Goal: Information Seeking & Learning: Find specific fact

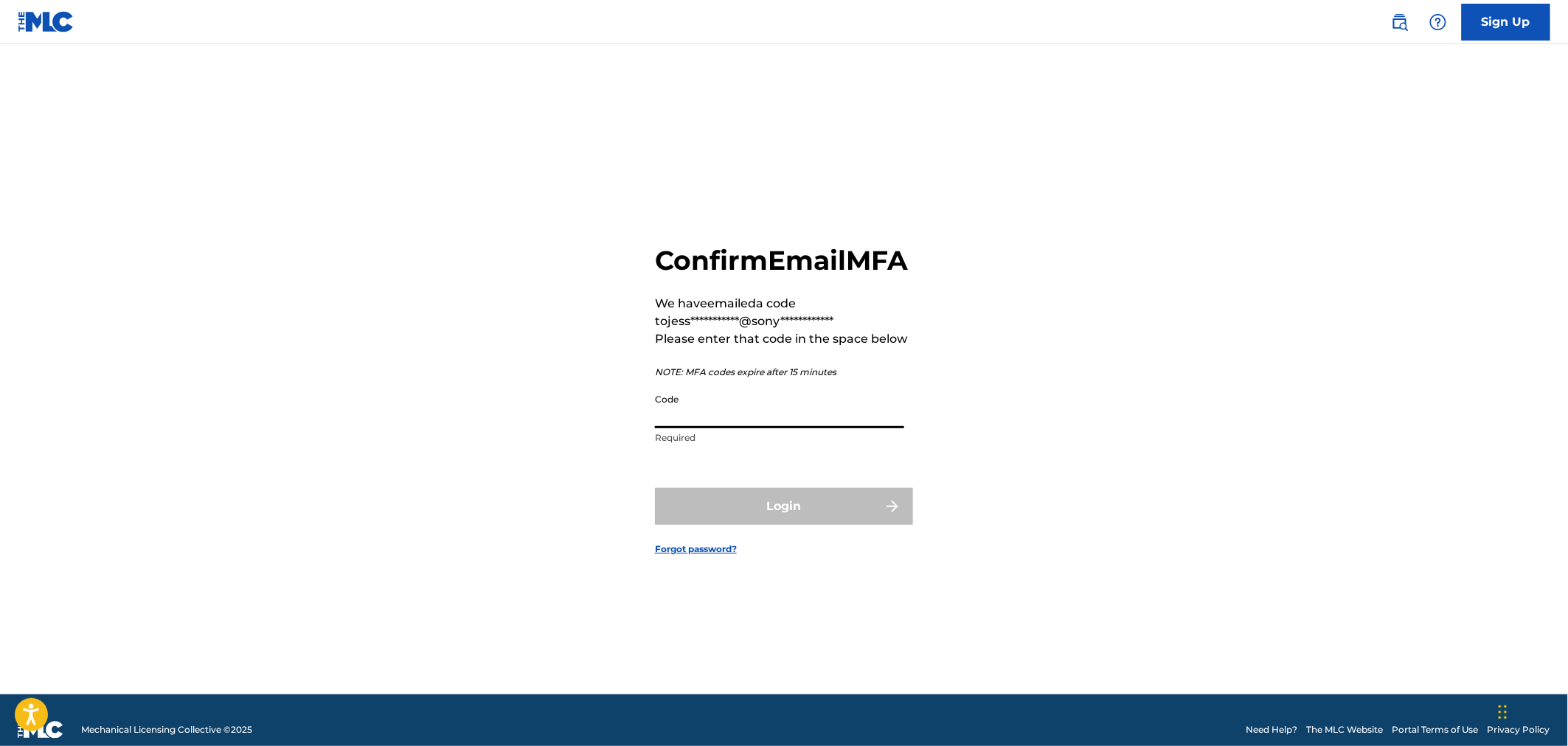
click at [724, 428] on input "Code" at bounding box center [780, 408] width 250 height 42
click at [702, 428] on input "Code" at bounding box center [780, 408] width 250 height 42
paste input "968926"
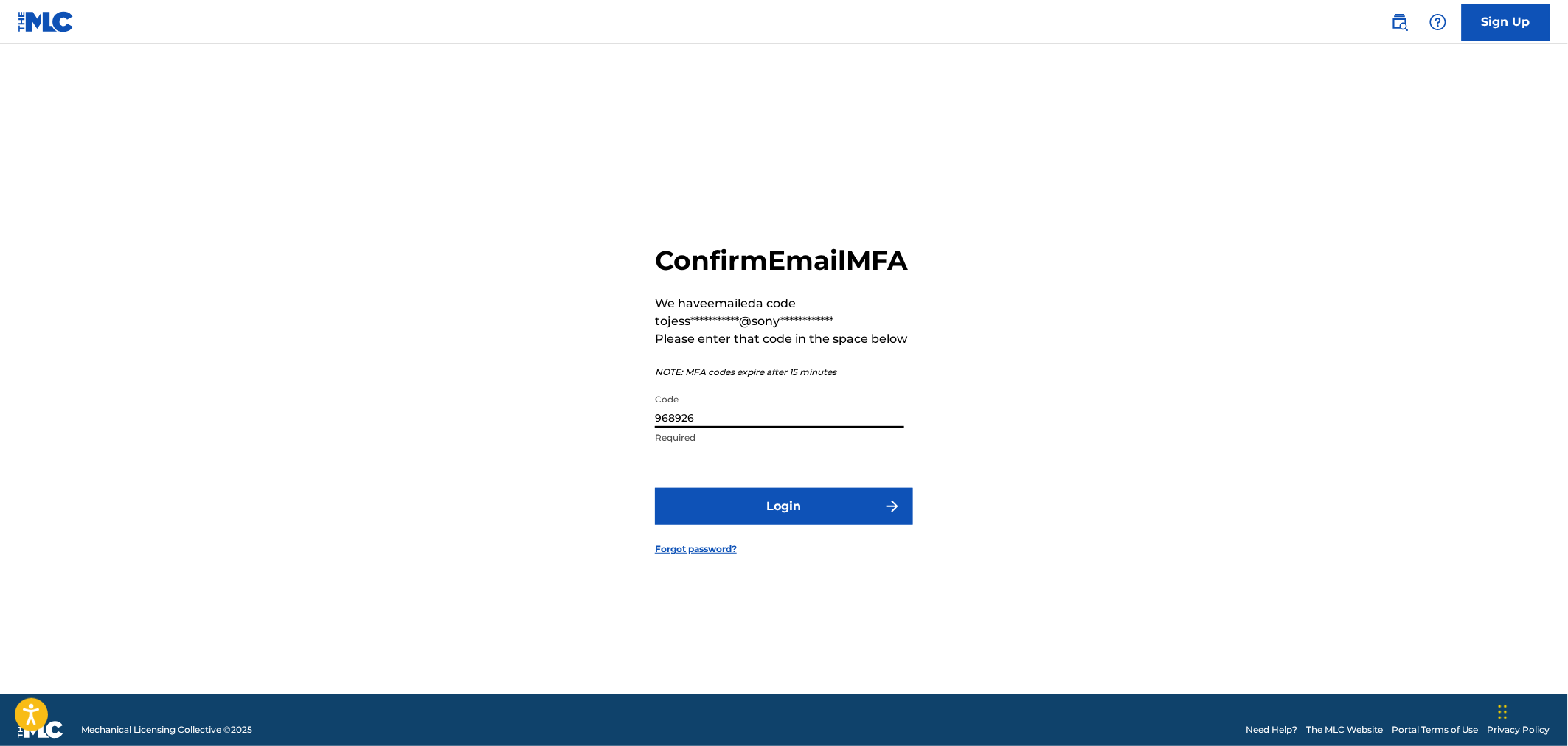
type input "968926"
click at [773, 513] on button "Login" at bounding box center [784, 506] width 258 height 37
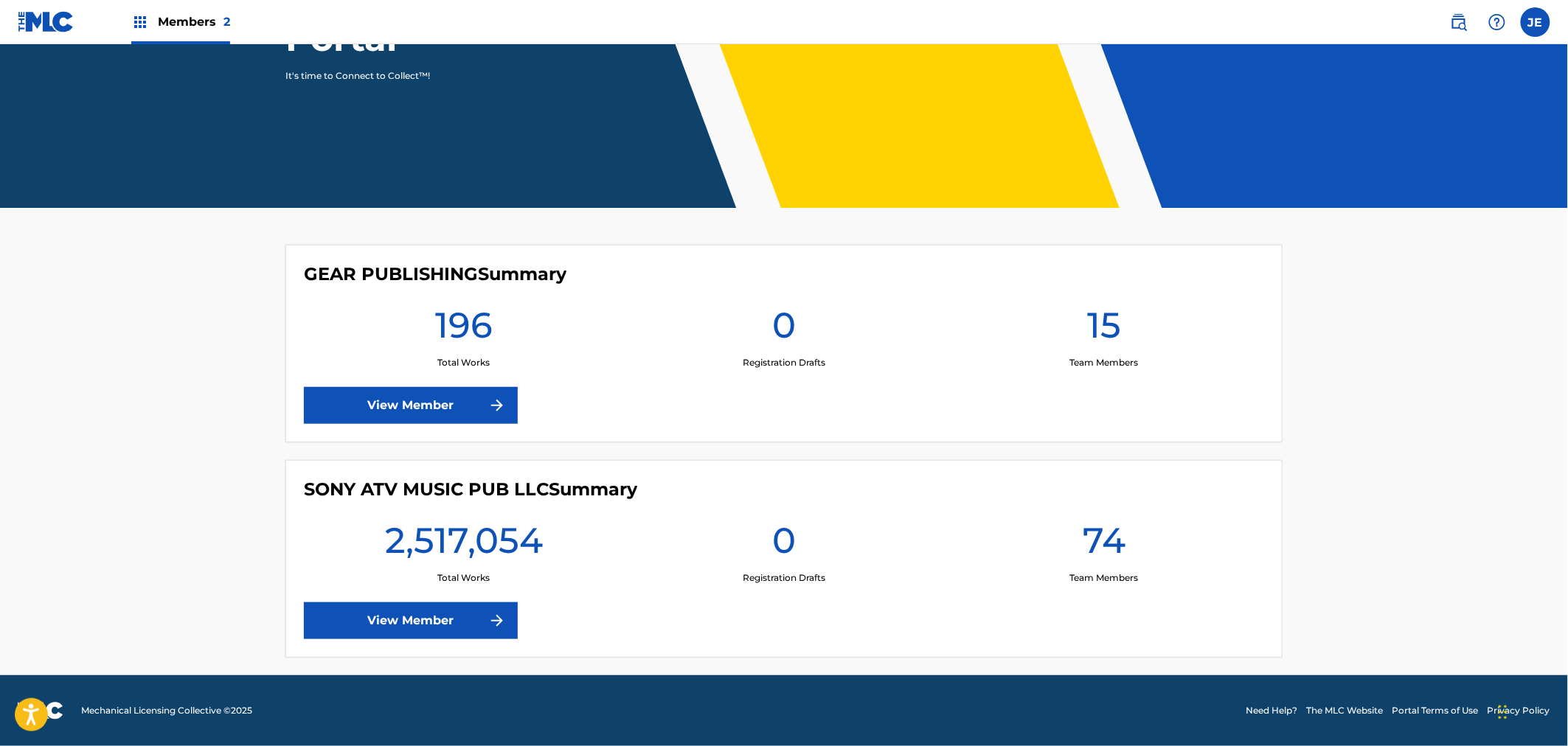
click at [478, 632] on link "View Member" at bounding box center [411, 620] width 214 height 37
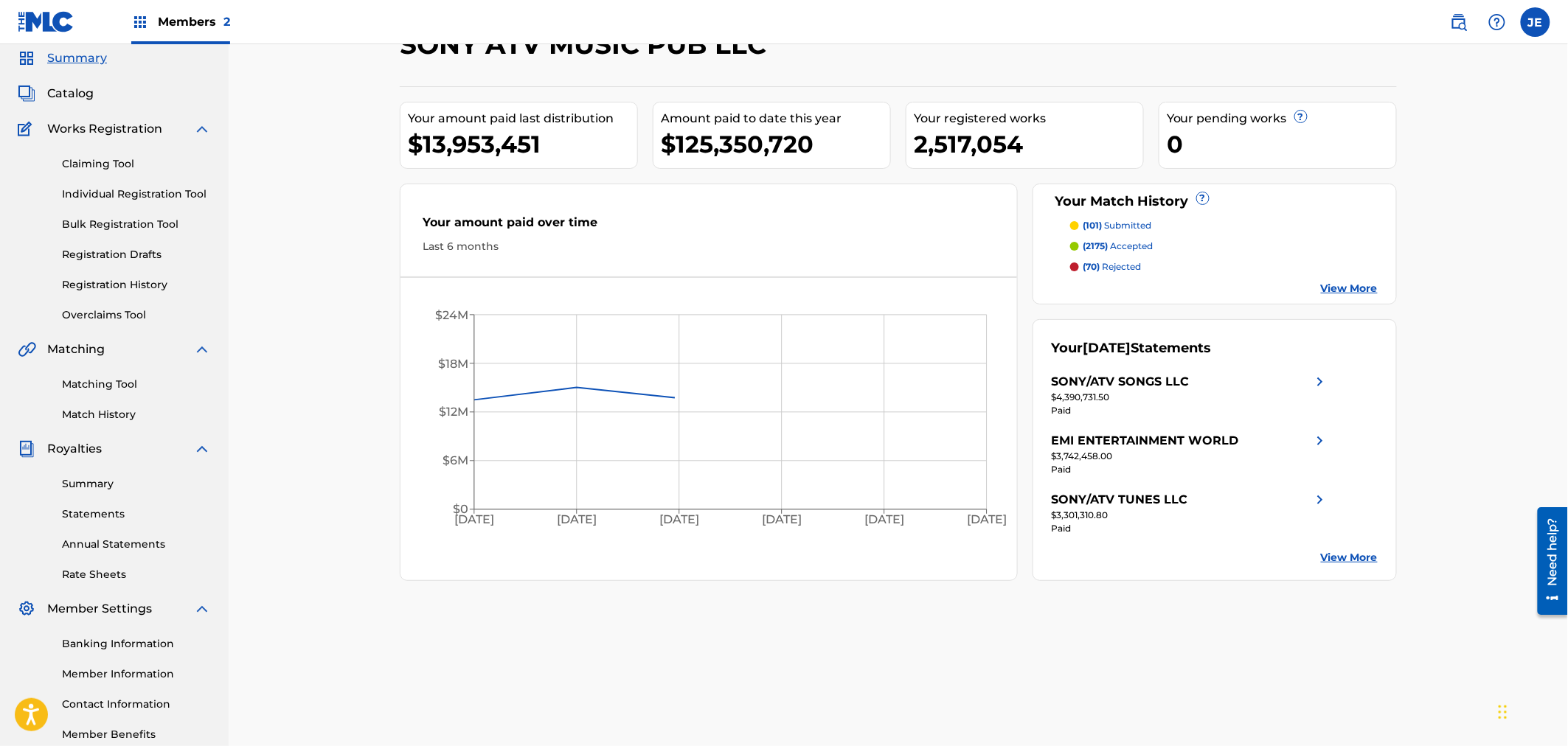
scroll to position [82, 0]
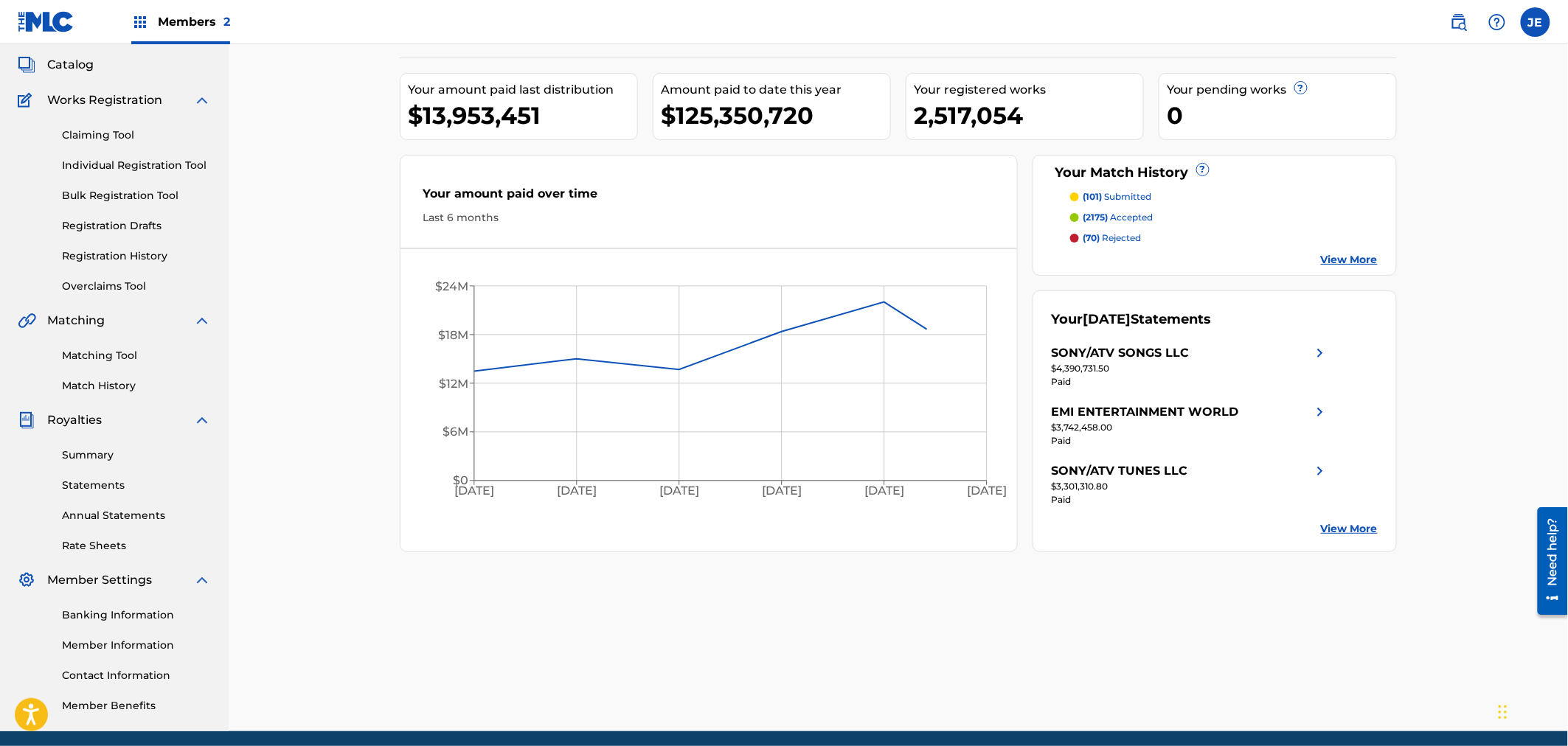
click at [100, 457] on link "Summary" at bounding box center [136, 455] width 149 height 15
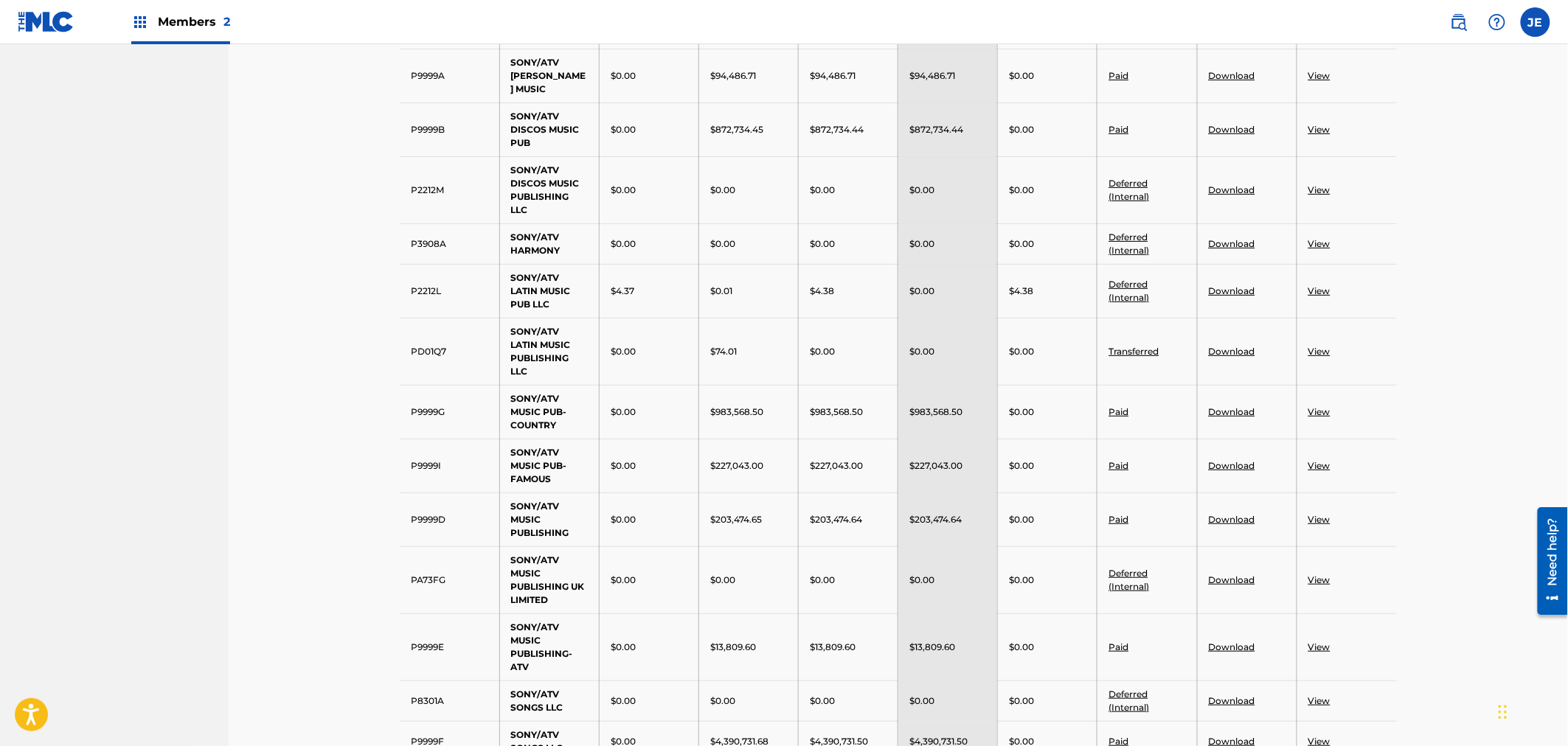
scroll to position [2620, 0]
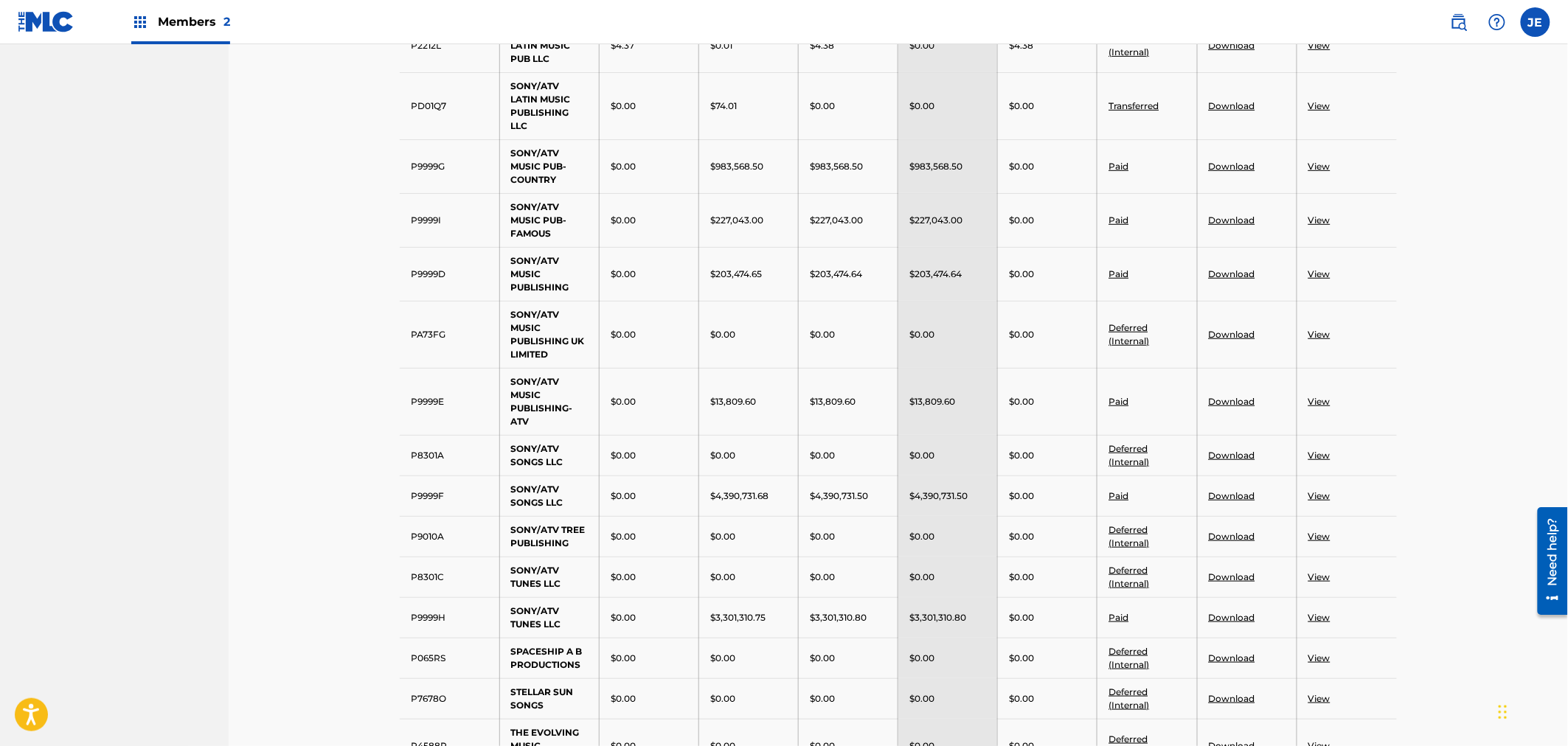
click at [424, 386] on td "P9999E" at bounding box center [450, 401] width 100 height 67
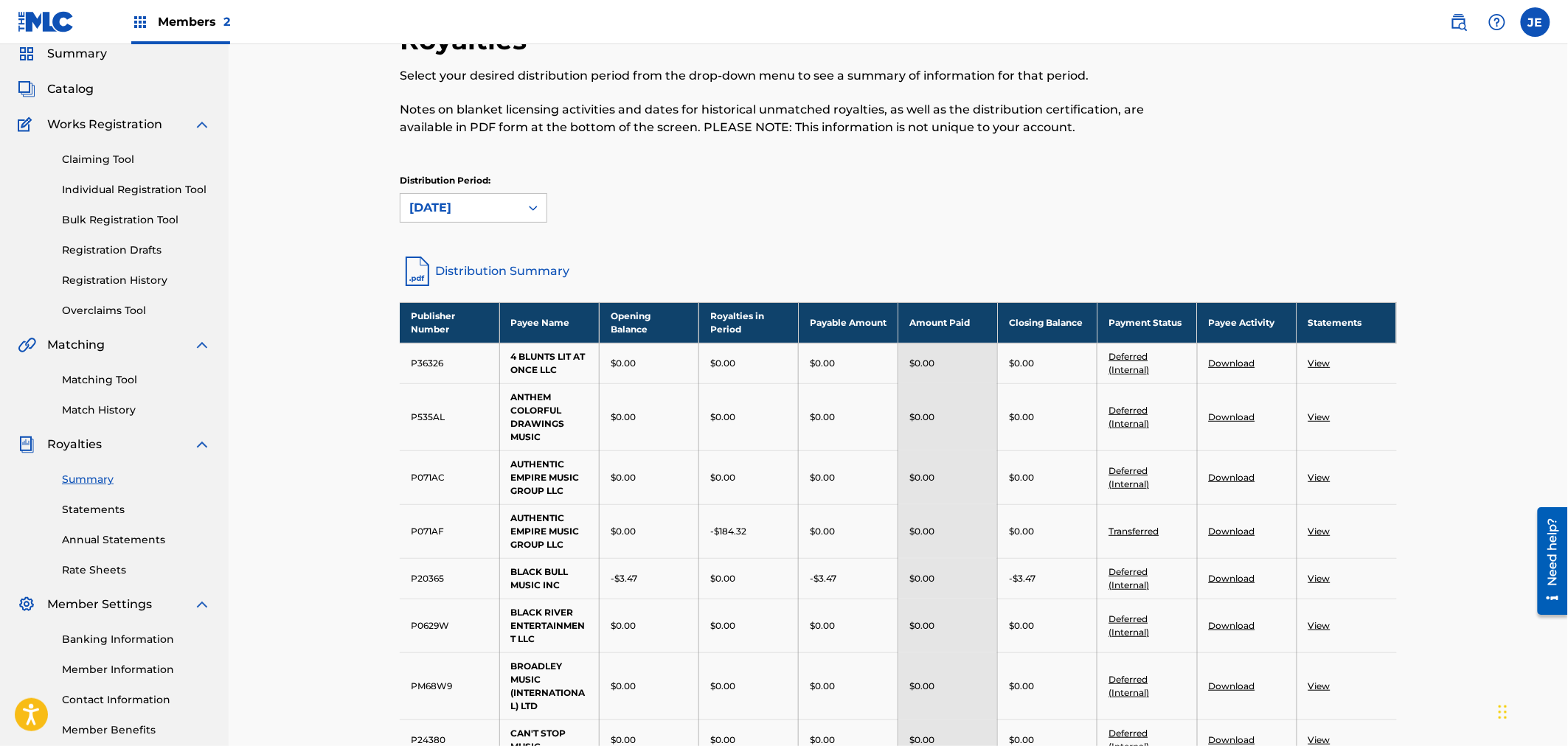
scroll to position [82, 0]
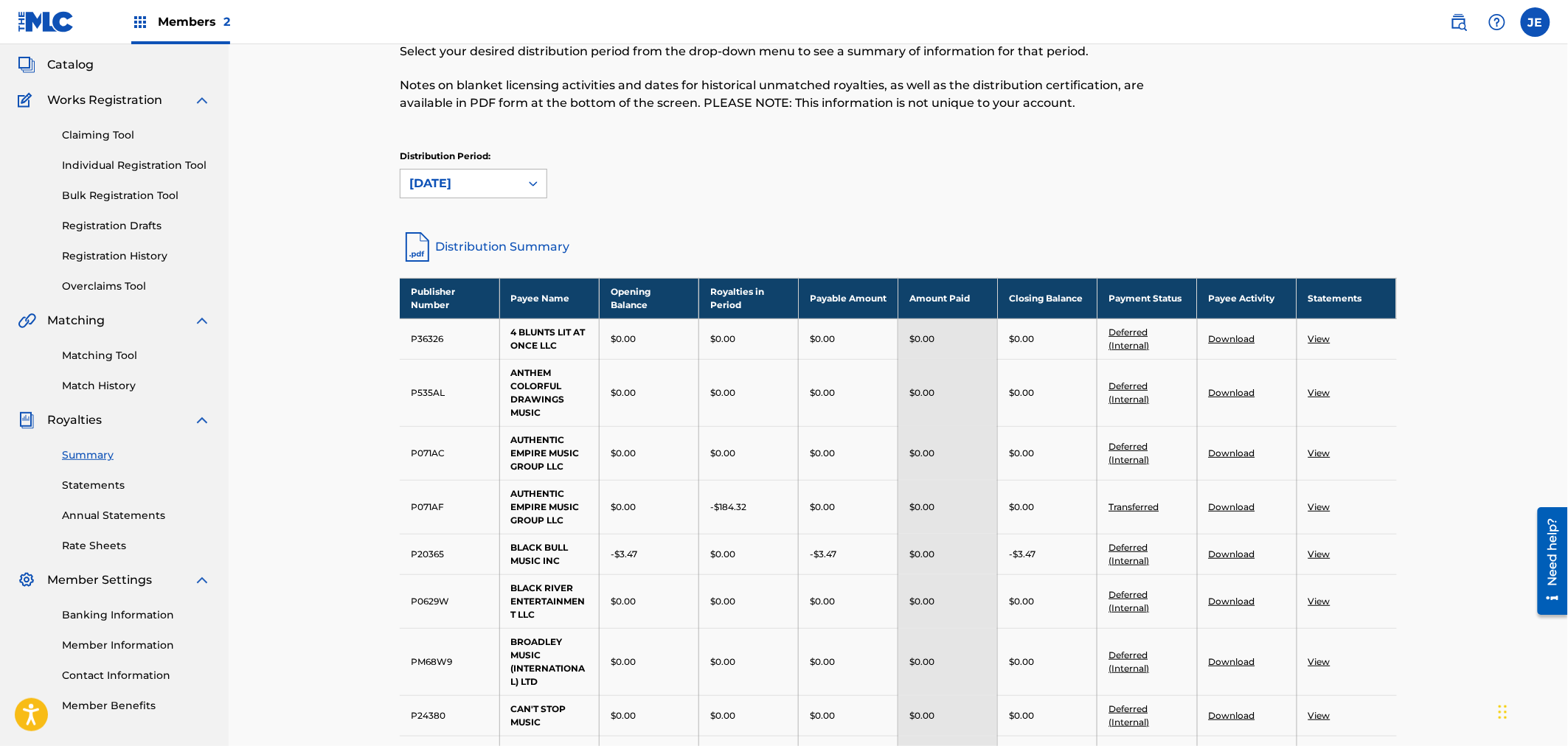
click at [458, 174] on div "[DATE]" at bounding box center [460, 183] width 102 height 18
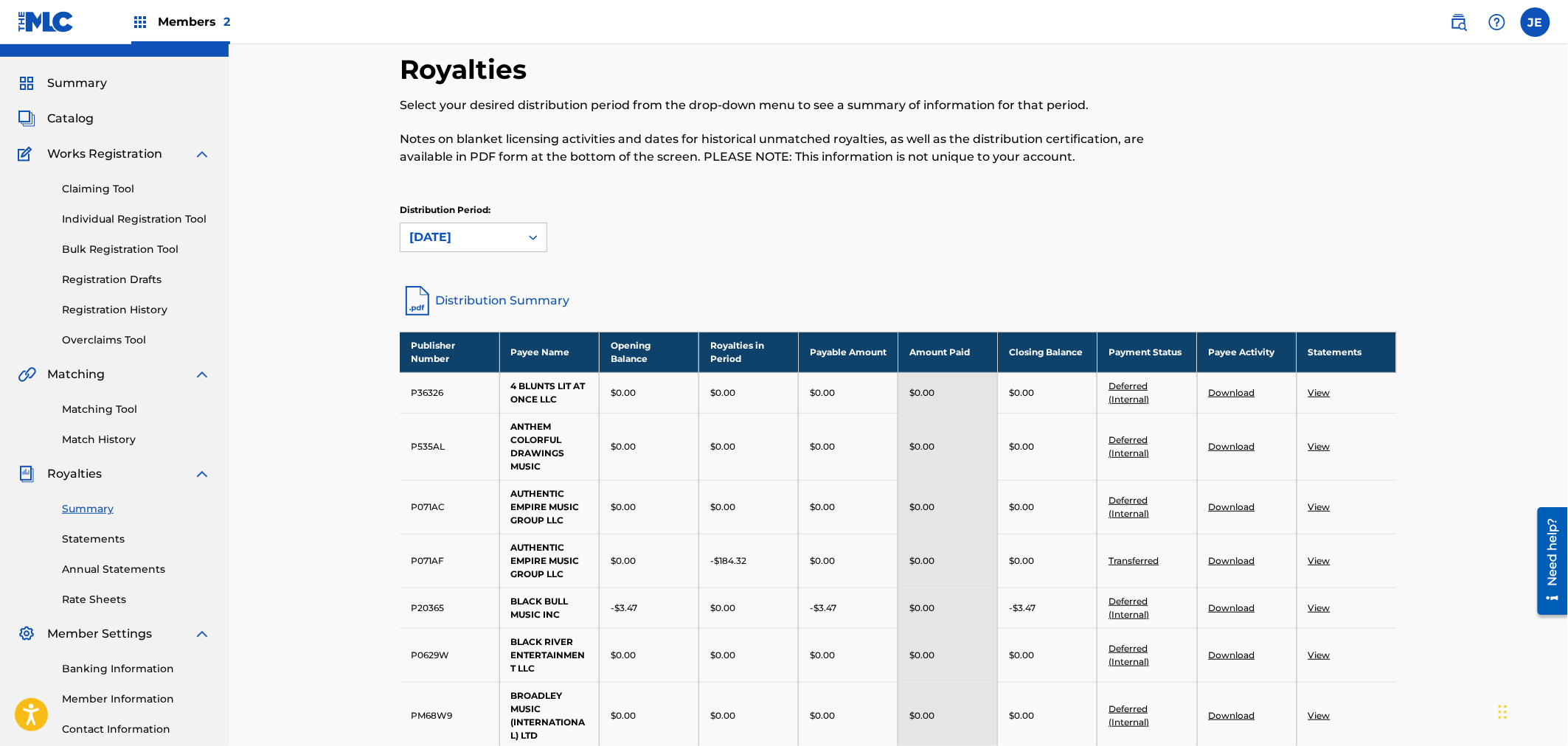
scroll to position [0, 0]
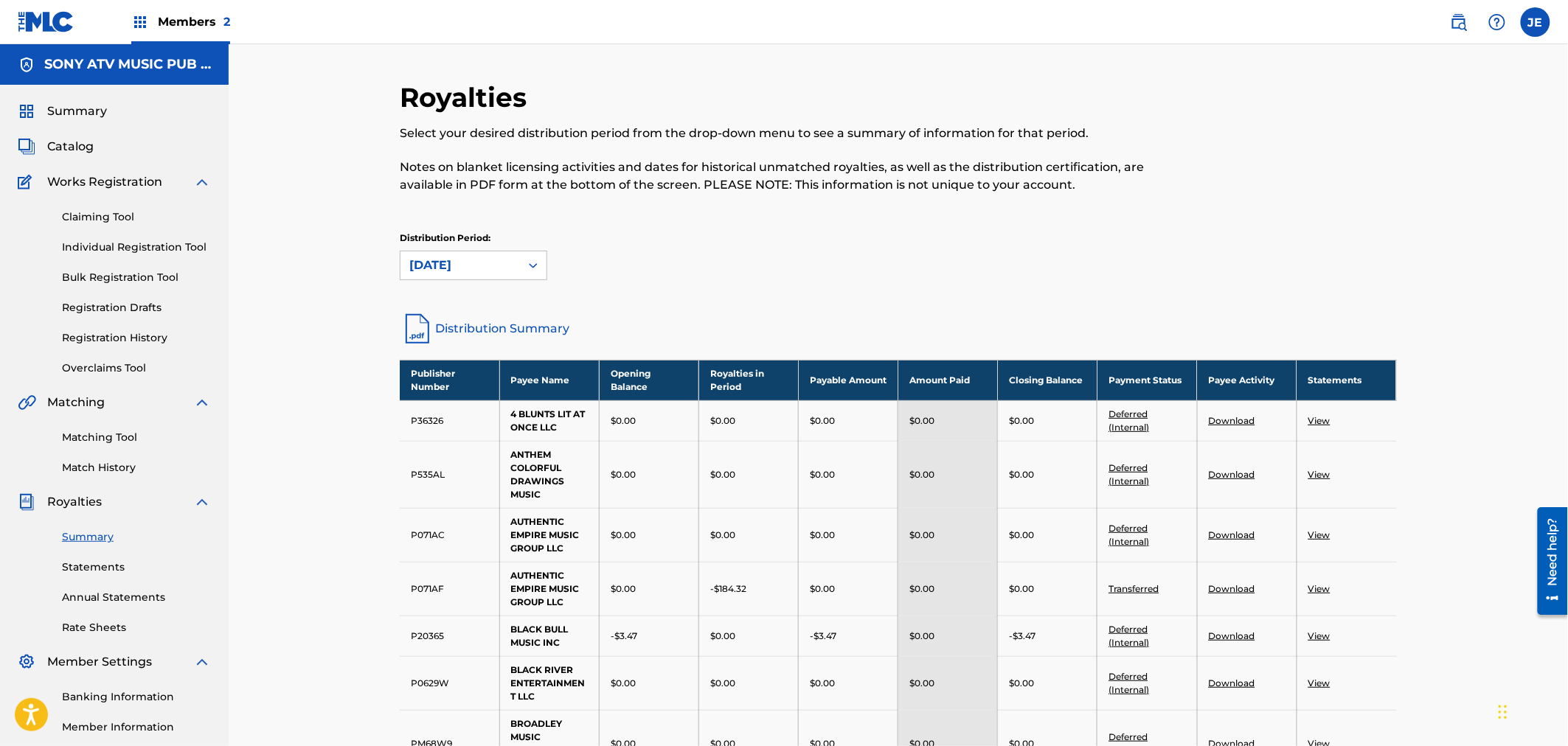
click at [1469, 20] on link at bounding box center [1459, 22] width 29 height 29
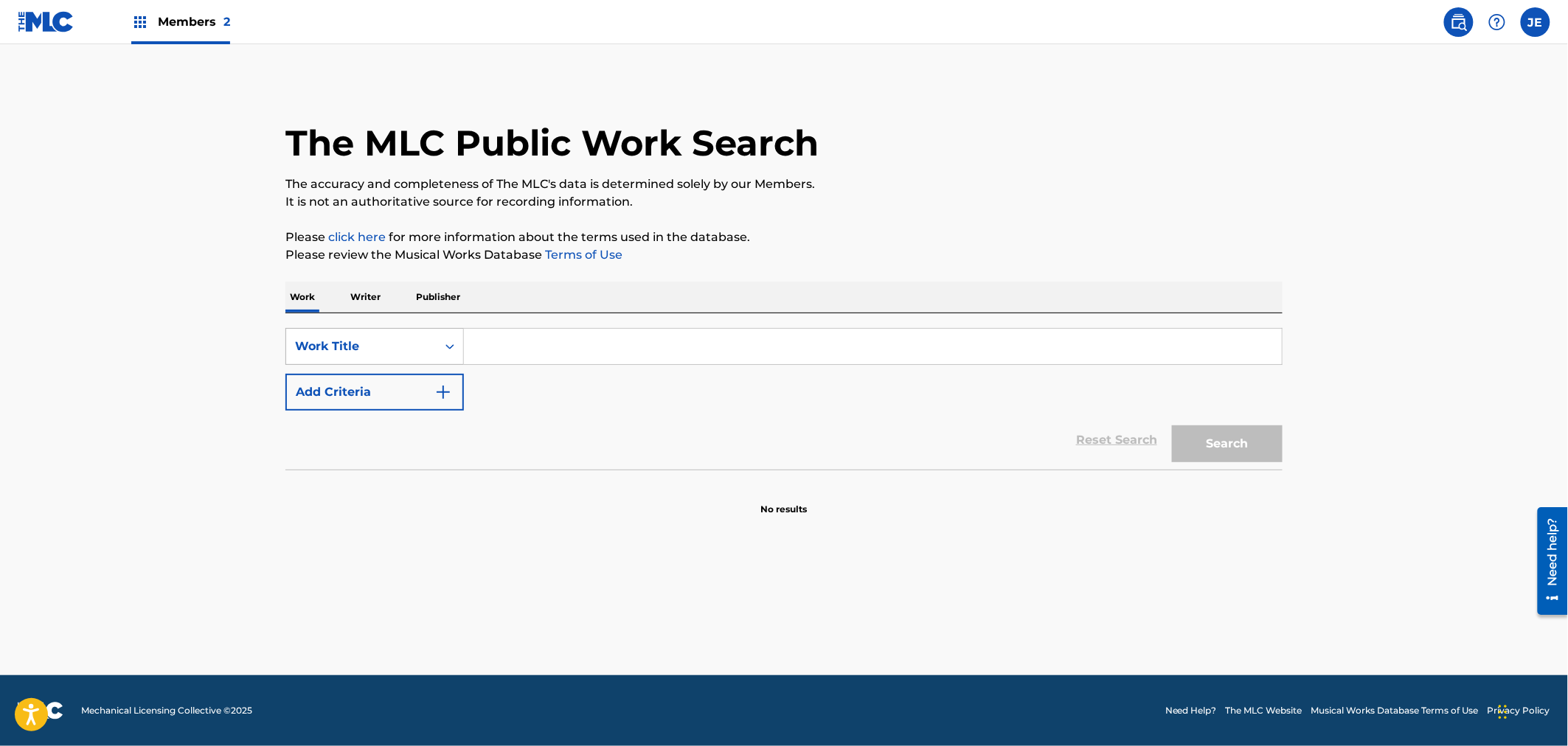
click at [338, 334] on div "Work Title" at bounding box center [361, 347] width 150 height 28
drag, startPoint x: 357, startPoint y: 384, endPoint x: 170, endPoint y: 356, distance: 189.1
click at [357, 385] on div "MLC Song Code" at bounding box center [374, 383] width 177 height 37
click at [535, 336] on input "Search Form" at bounding box center [873, 346] width 818 height 35
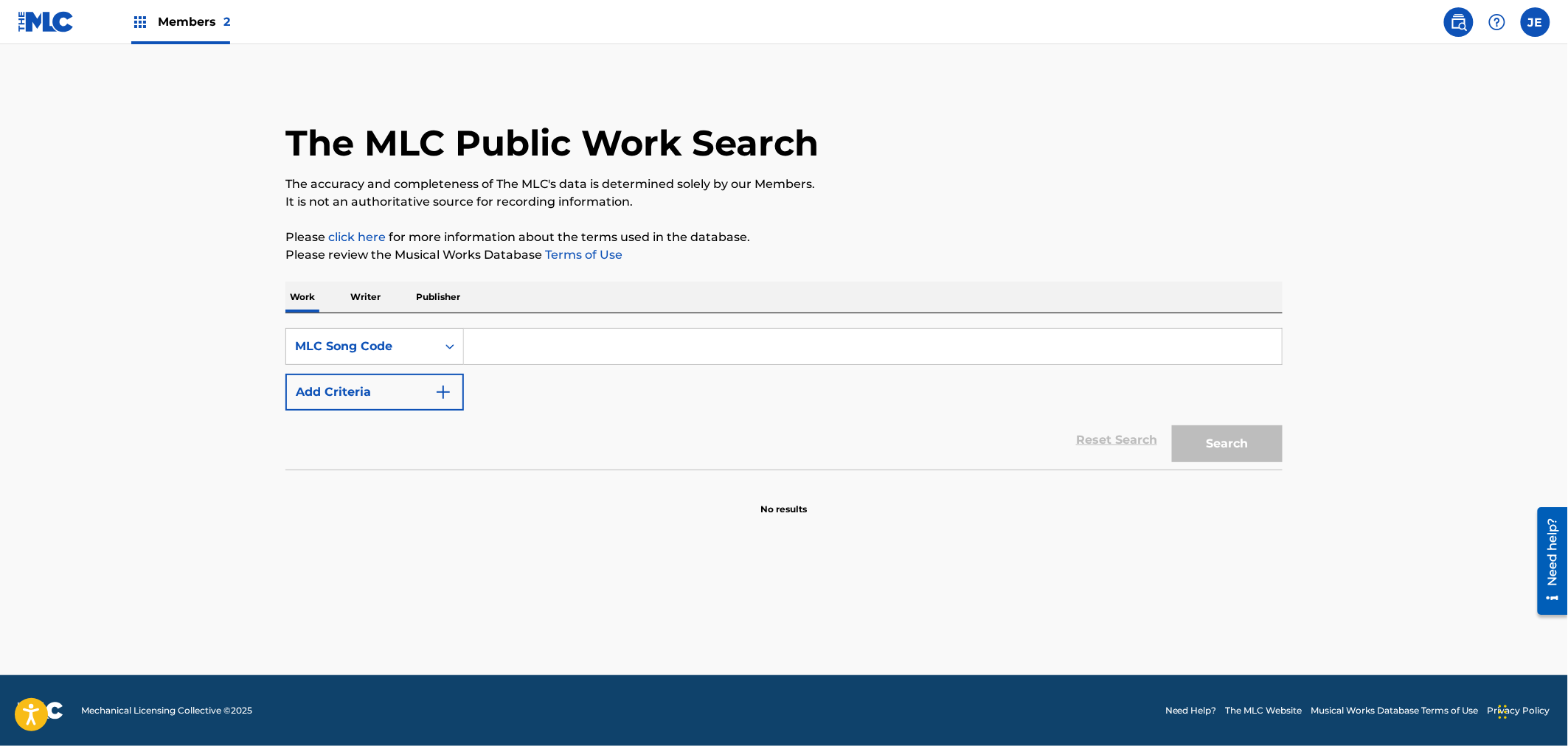
paste input "RA4Q0A"
click at [1170, 442] on div "Search" at bounding box center [1224, 440] width 118 height 59
click at [1198, 442] on button "Search" at bounding box center [1228, 444] width 111 height 37
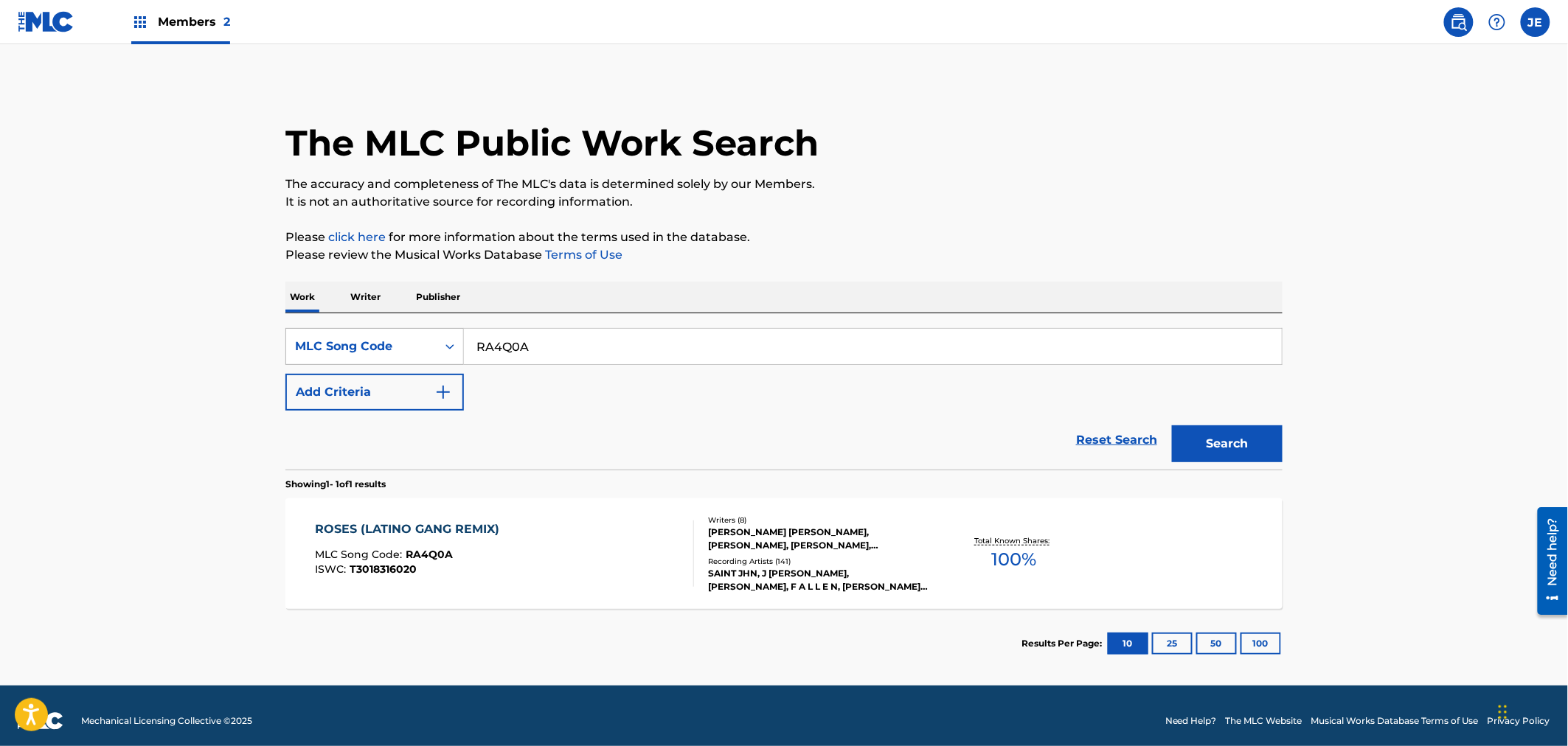
drag, startPoint x: 560, startPoint y: 342, endPoint x: 402, endPoint y: 340, distance: 158.0
click at [402, 340] on div "SearchWithCriteria8165792a-388f-48f3-8009-d93595550c93 MLC Song Code RA4Q0A" at bounding box center [784, 346] width 997 height 37
paste input "P033IT - KCMUSIC 4 P070PB - JCVMUSIC 0.5 P20400 - EMI [PERSON_NAME] MUSIC I 32.…"
type input "RA4Q0A P033IT - KCMUSIC 4 P070PB - JCVMUSIC 0.5 P20400 - EMI [PERSON_NAME] MUSI…"
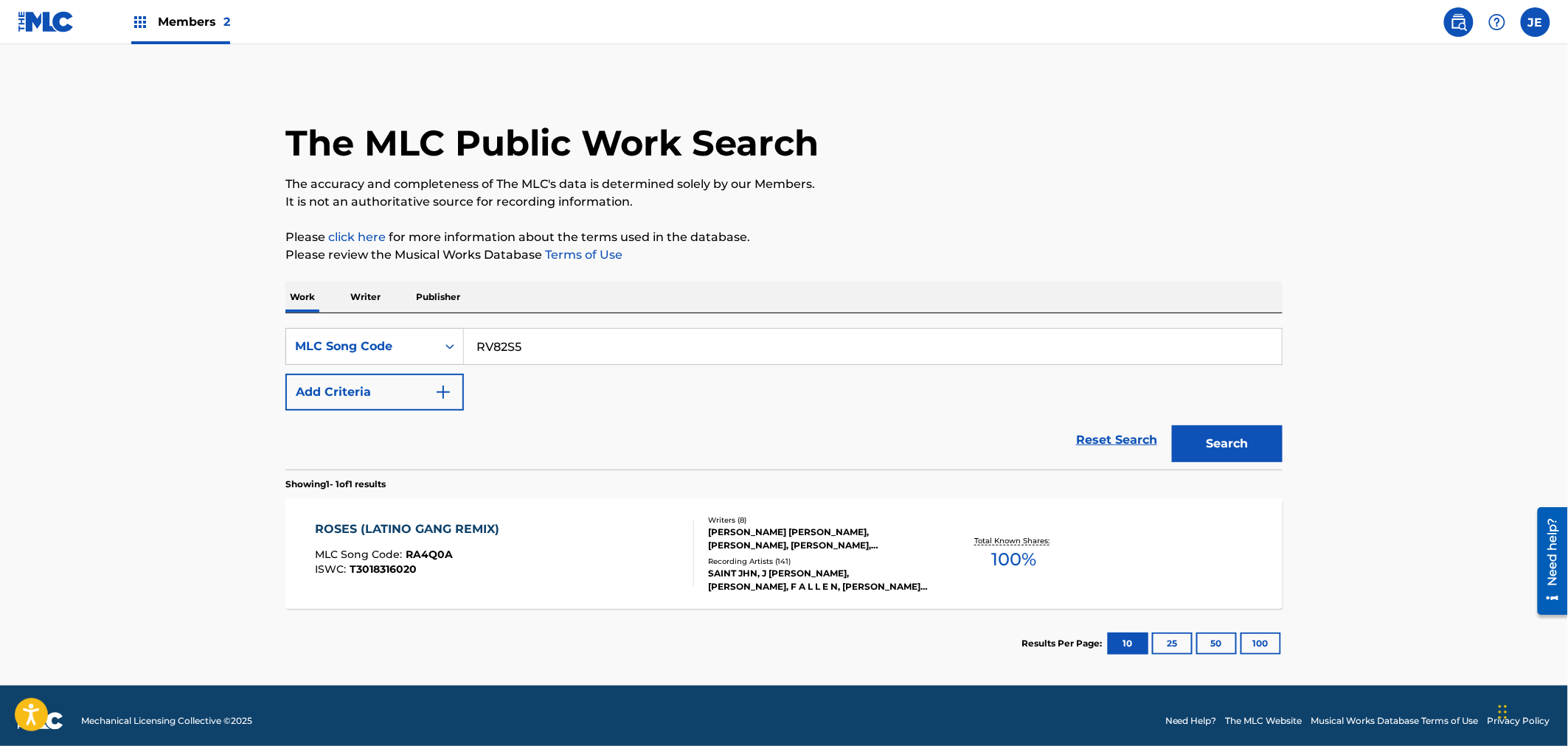
type input "RV82S5"
click at [1172, 426] on button "Search" at bounding box center [1228, 444] width 111 height 37
click at [453, 520] on div "ROSES MLC Song Code : RV82S5 ISWC : T9206948358" at bounding box center [505, 553] width 379 height 66
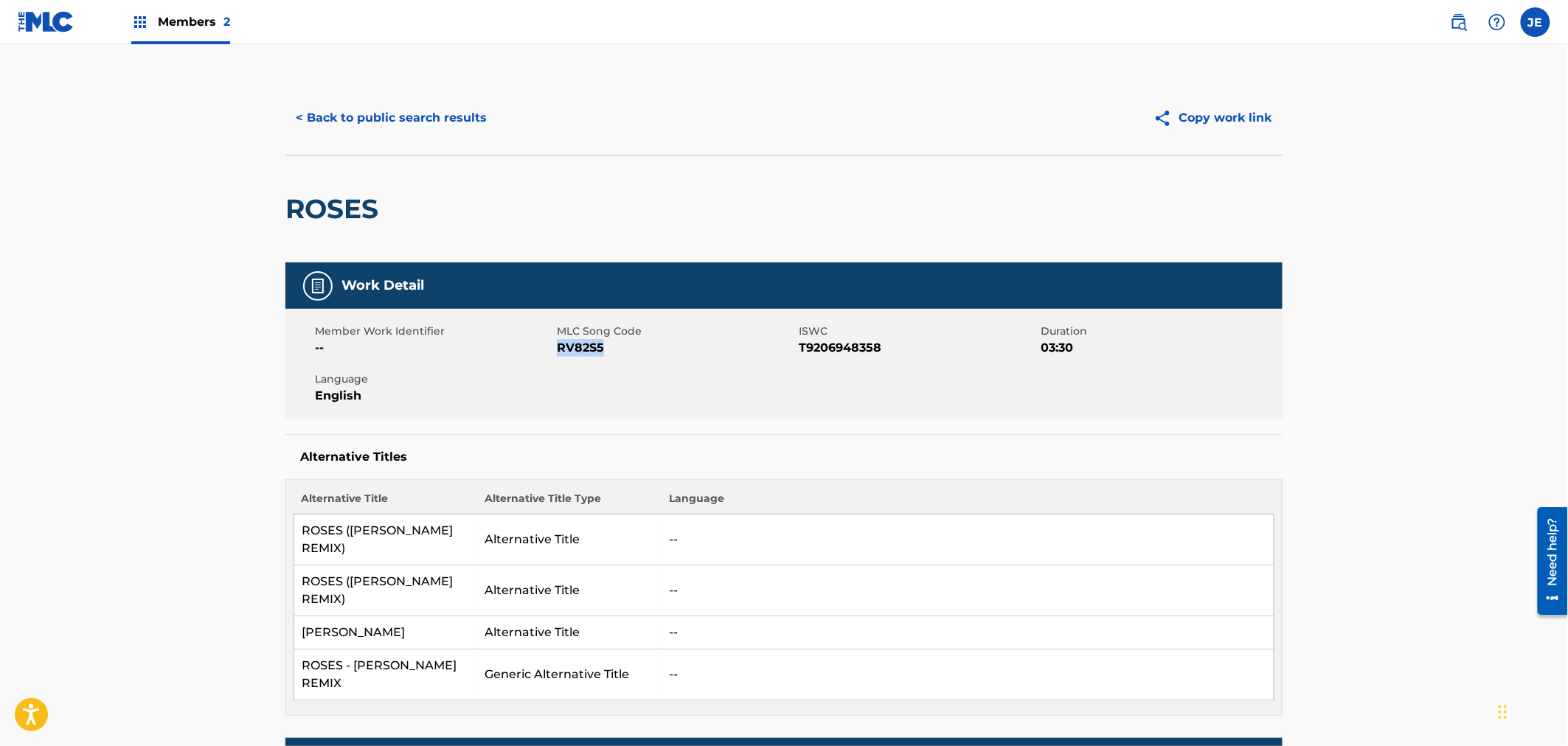
drag, startPoint x: 604, startPoint y: 349, endPoint x: 559, endPoint y: 350, distance: 45.0
click at [559, 350] on span "RV82S5" at bounding box center [676, 348] width 238 height 18
copy span "RV82S5"
click at [289, 112] on button "< Back to public search results" at bounding box center [391, 117] width 211 height 37
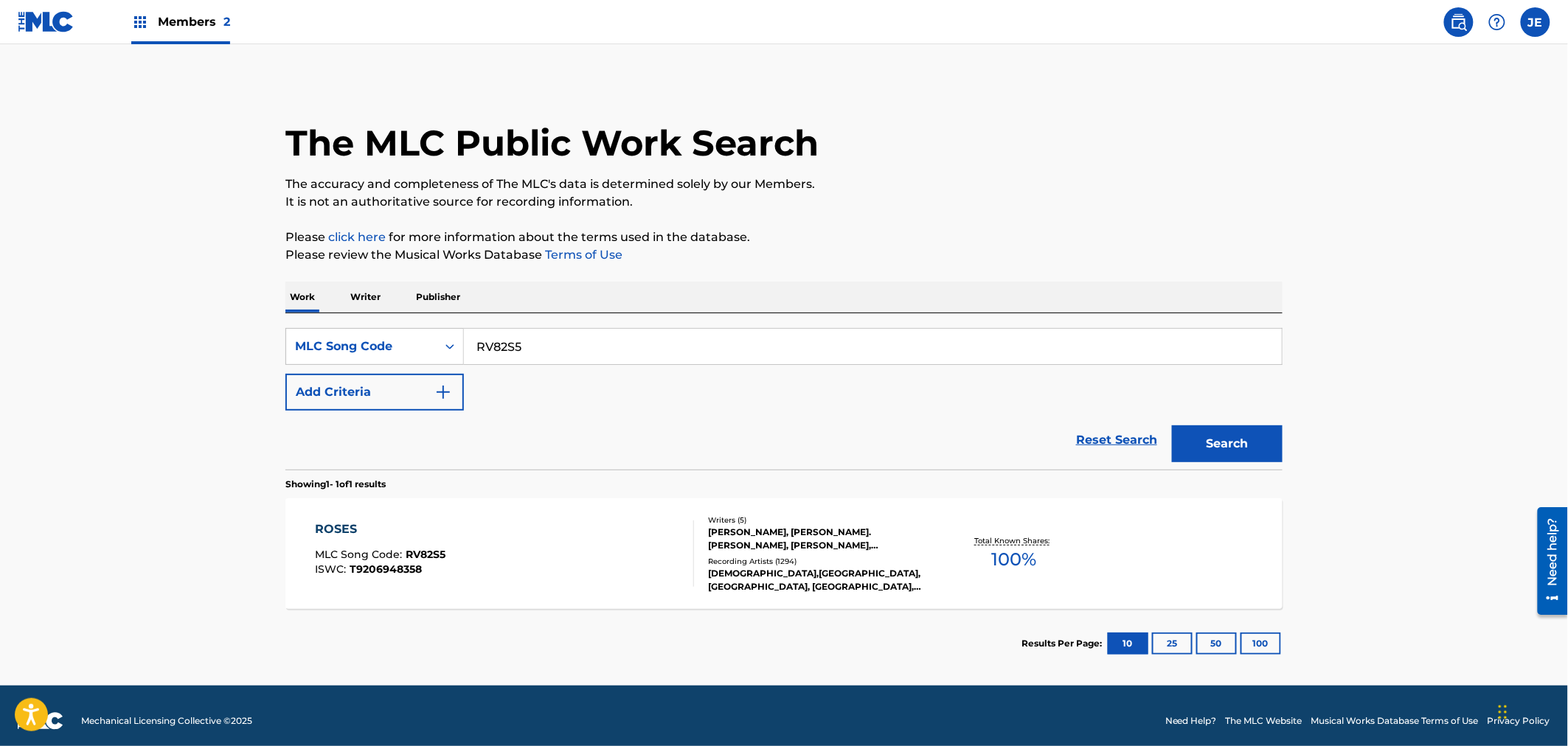
drag, startPoint x: 540, startPoint y: 327, endPoint x: 527, endPoint y: 337, distance: 16.4
click at [524, 336] on div "RV82S5" at bounding box center [874, 346] width 819 height 37
drag, startPoint x: 551, startPoint y: 348, endPoint x: 474, endPoint y: 342, distance: 77.2
click at [474, 342] on input "RV82S5" at bounding box center [873, 346] width 818 height 35
paste input "B7E9Z"
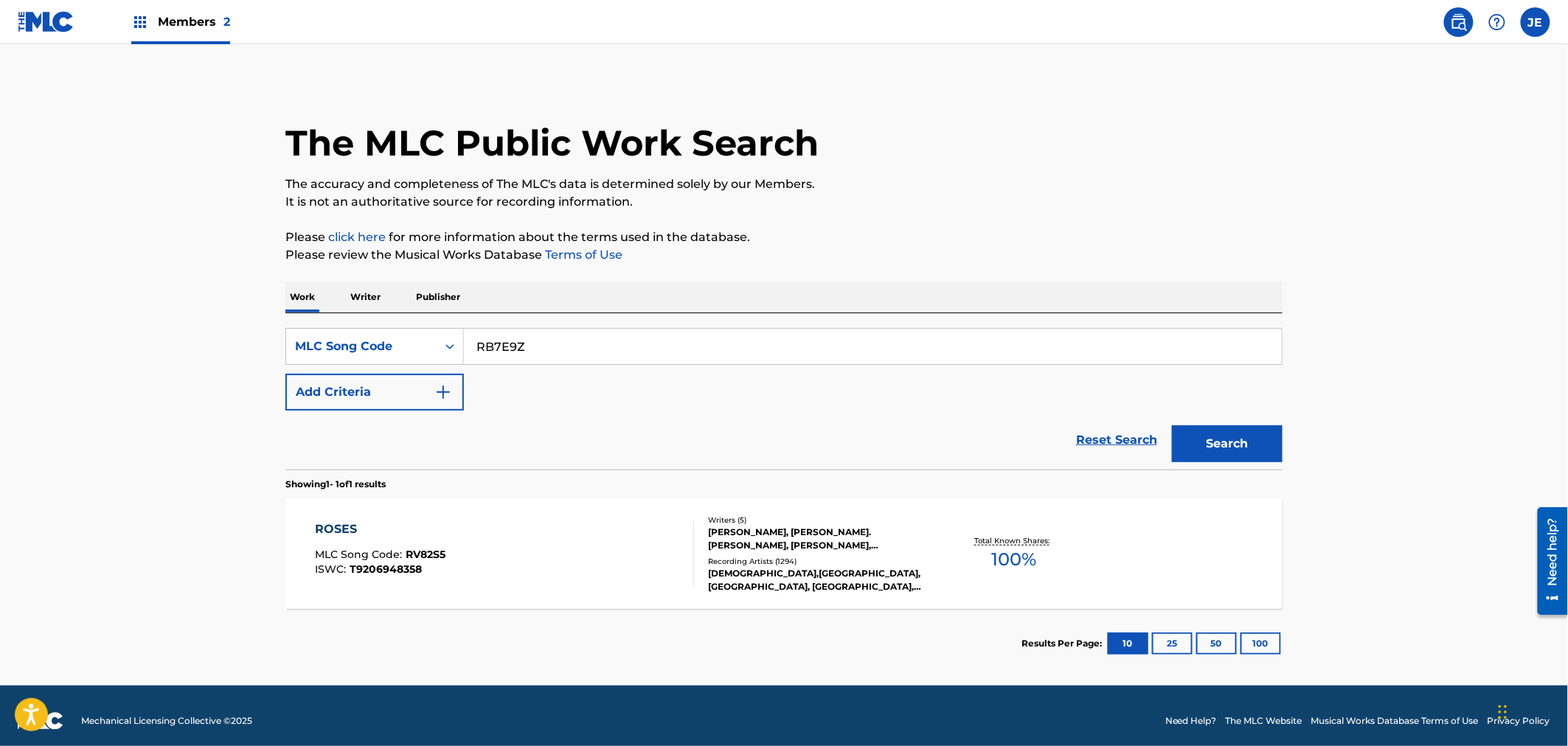
type input "RB7E9Z"
click at [1233, 442] on button "Search" at bounding box center [1228, 444] width 111 height 37
